Goal: Task Accomplishment & Management: Use online tool/utility

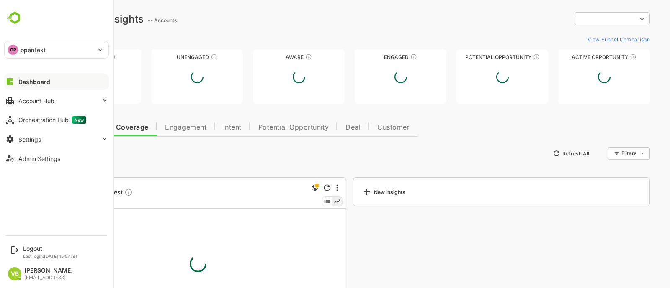
type input "**********"
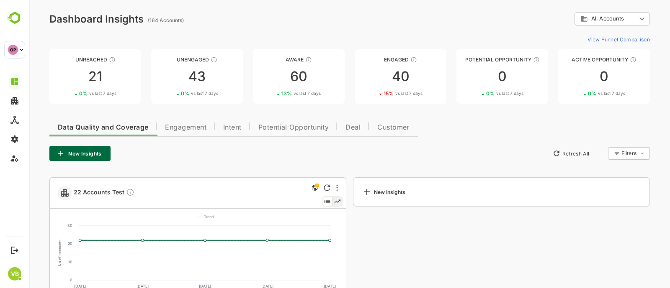
click at [187, 126] on span "Engagement" at bounding box center [185, 127] width 41 height 7
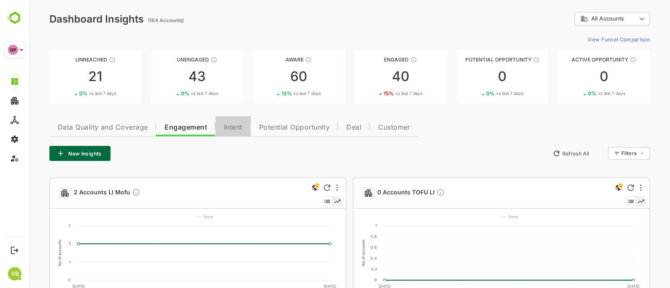
click at [228, 130] on span "Intent" at bounding box center [233, 127] width 18 height 7
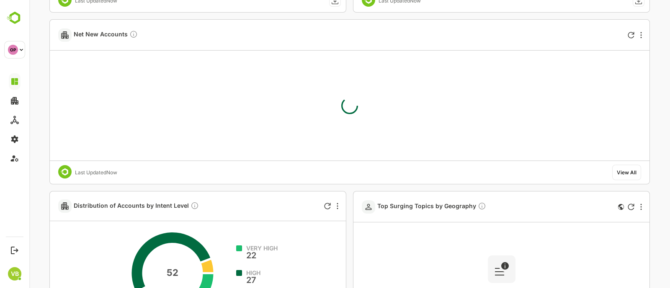
scroll to position [330, 0]
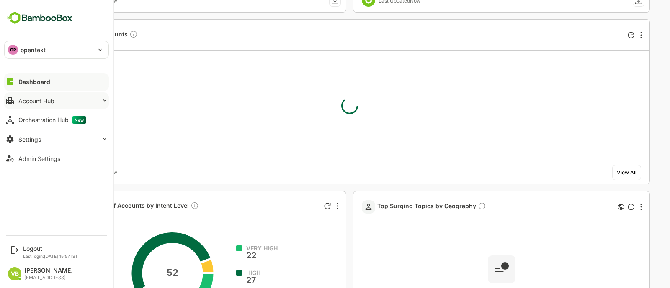
click at [87, 98] on button "Account Hub" at bounding box center [56, 101] width 105 height 17
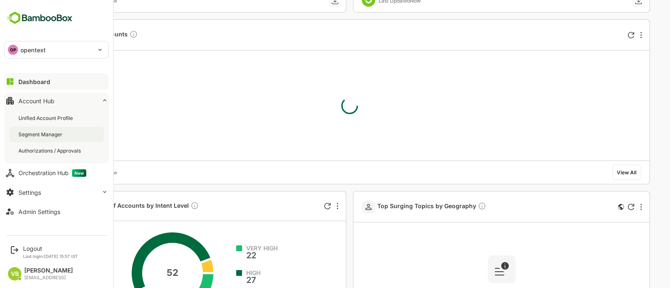
click at [54, 133] on div "Segment Manager" at bounding box center [41, 134] width 46 height 7
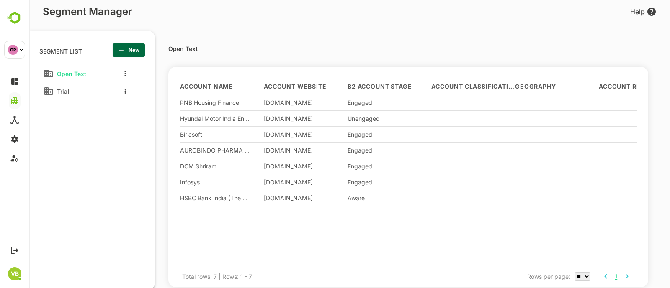
click at [85, 99] on div "Open Text Trial" at bounding box center [92, 165] width 106 height 202
click at [82, 89] on div "Trial" at bounding box center [73, 91] width 59 height 13
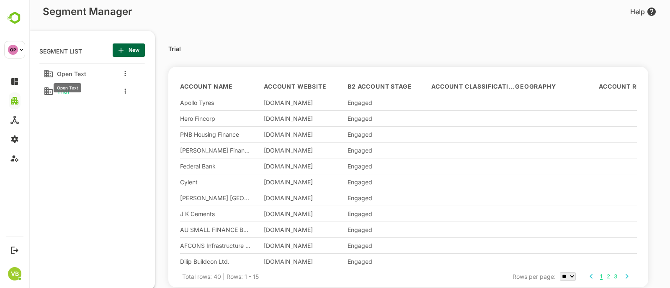
click at [84, 75] on span "Open Text" at bounding box center [70, 73] width 33 height 7
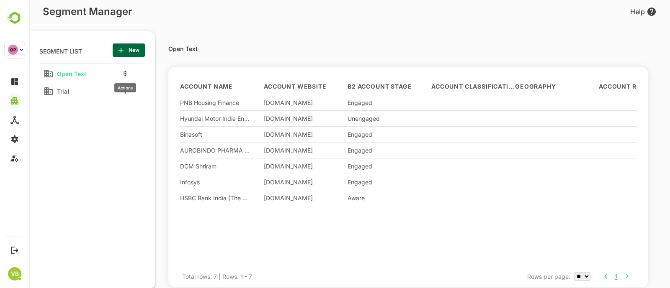
click at [126, 72] on icon "more actions" at bounding box center [125, 73] width 2 height 5
click at [90, 155] on div at bounding box center [349, 144] width 641 height 288
